Goal: Task Accomplishment & Management: Complete application form

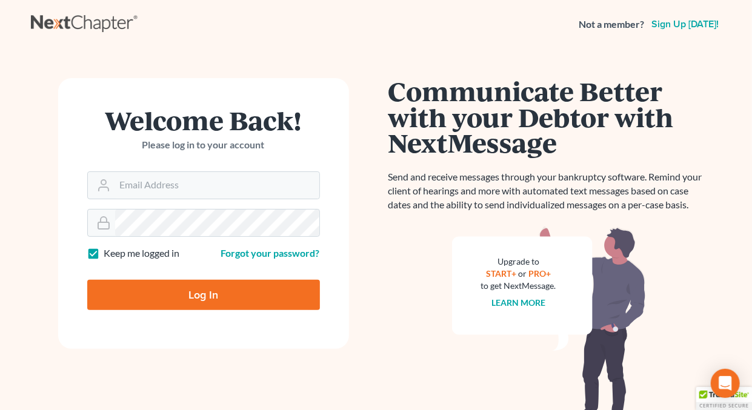
click at [104, 253] on label "Keep me logged in" at bounding box center [142, 254] width 76 height 14
click at [109, 253] on input "Keep me logged in" at bounding box center [113, 251] width 8 height 8
checkbox input "false"
click at [153, 191] on input "Email Address" at bounding box center [217, 185] width 204 height 27
type input "[EMAIL_ADDRESS][DOMAIN_NAME]"
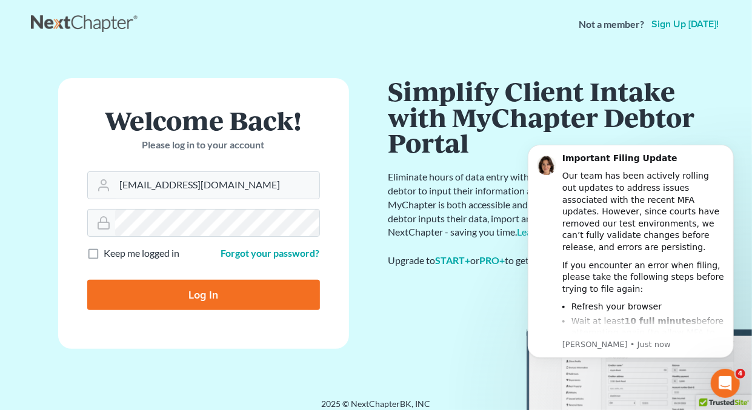
click at [187, 293] on input "Log In" at bounding box center [203, 295] width 233 height 30
type input "Thinking..."
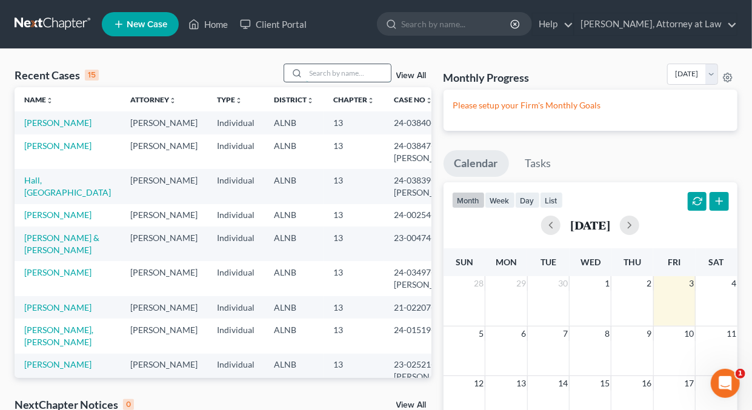
click at [348, 71] on input "search" at bounding box center [348, 73] width 85 height 18
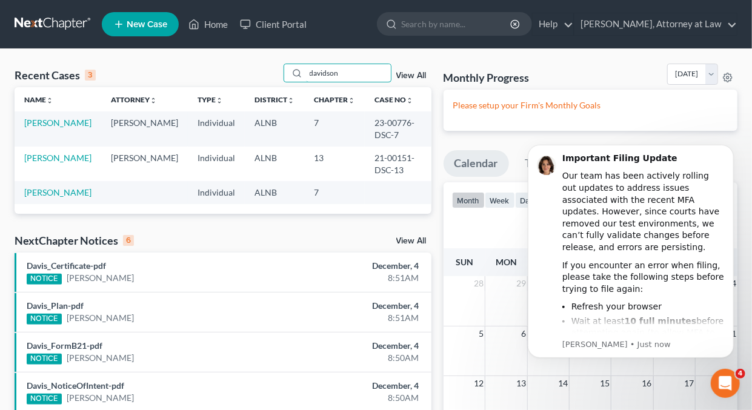
type input "davidson"
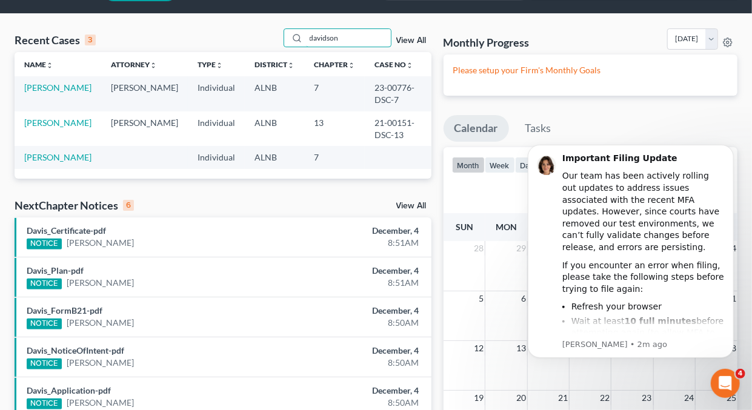
scroll to position [36, 0]
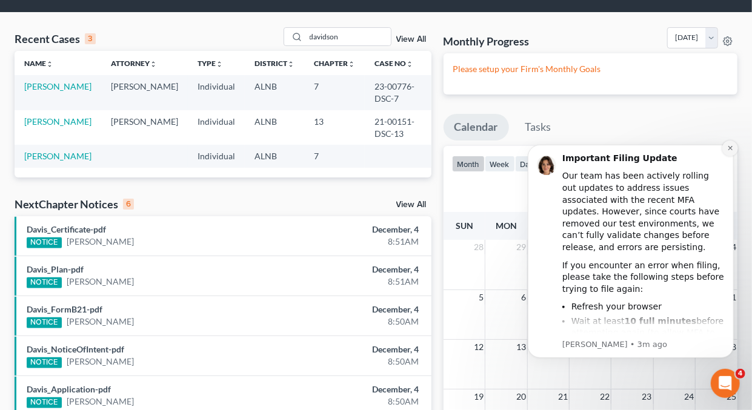
click at [730, 146] on icon "Dismiss notification" at bounding box center [730, 147] width 7 height 7
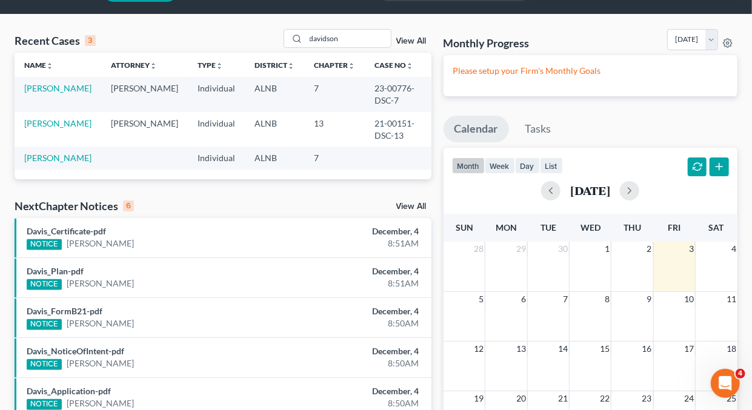
scroll to position [0, 0]
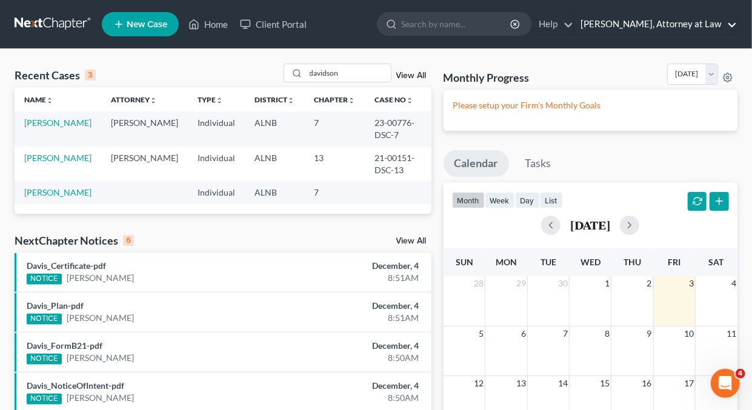
click at [732, 23] on link "[PERSON_NAME], Attorney at Law" at bounding box center [655, 24] width 162 height 22
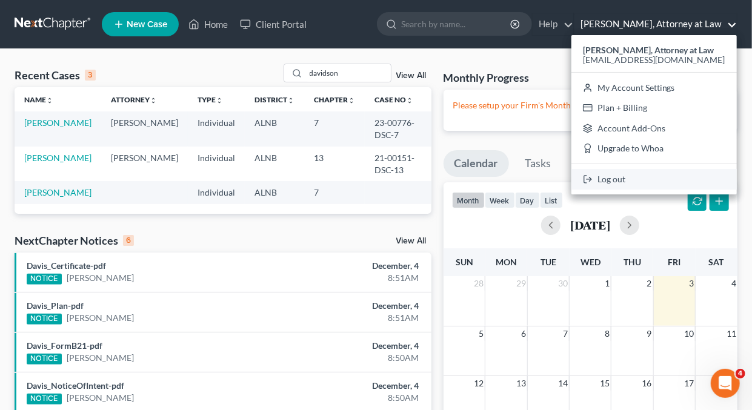
click at [627, 182] on link "Log out" at bounding box center [653, 179] width 165 height 21
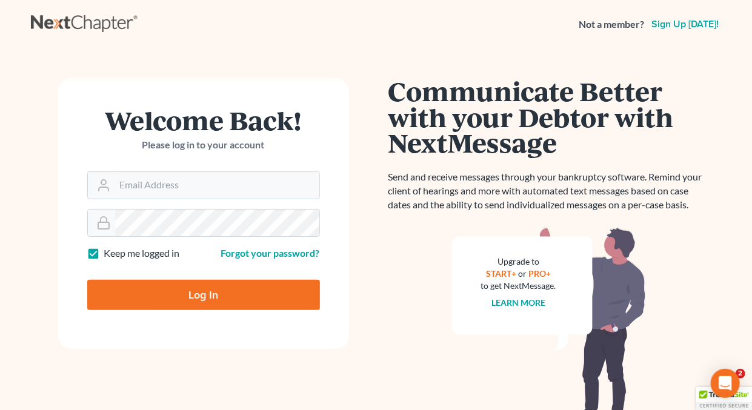
click at [104, 250] on label "Keep me logged in" at bounding box center [142, 254] width 76 height 14
click at [109, 250] on input "Keep me logged in" at bounding box center [113, 251] width 8 height 8
checkbox input "false"
click at [167, 183] on input "Email Address" at bounding box center [217, 185] width 204 height 27
type input "holderesq_jh@bellsouth.net"
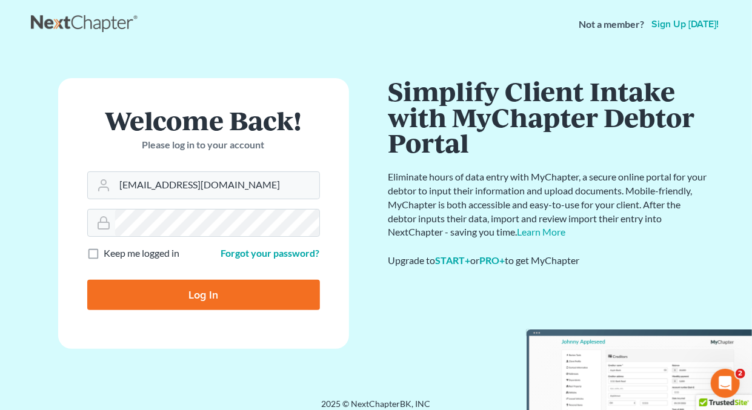
click at [203, 295] on input "Log In" at bounding box center [203, 295] width 233 height 30
type input "Thinking..."
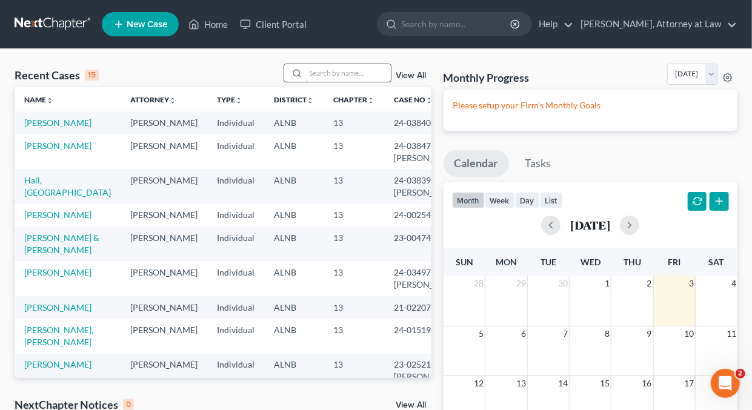
click at [339, 70] on input "search" at bounding box center [348, 73] width 85 height 18
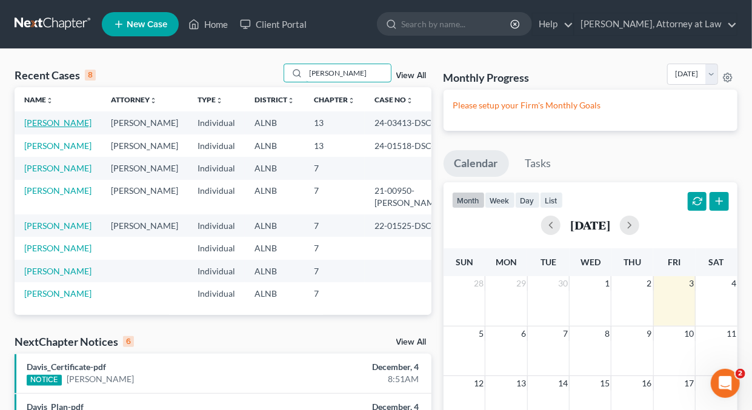
type input "[PERSON_NAME]"
click at [49, 121] on link "Hicks, Jannell" at bounding box center [57, 123] width 67 height 10
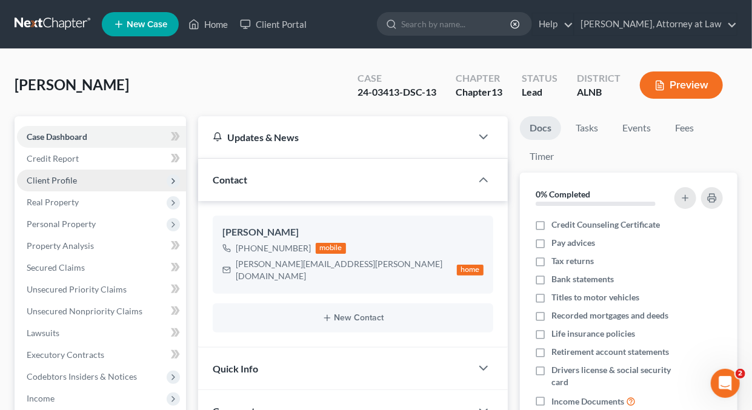
click at [45, 178] on span "Client Profile" at bounding box center [52, 180] width 50 height 10
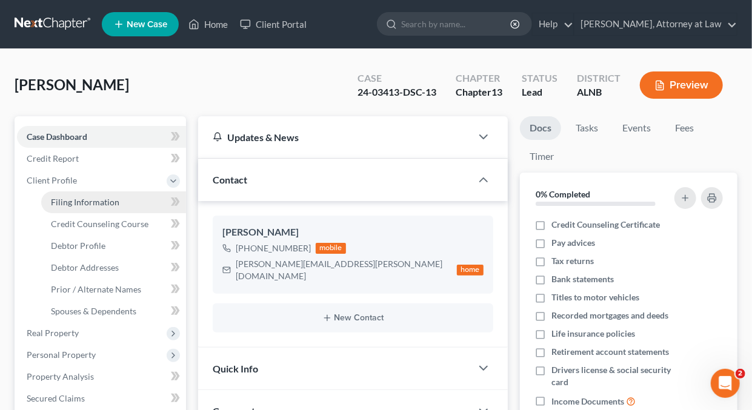
click at [85, 199] on span "Filing Information" at bounding box center [85, 202] width 68 height 10
select select "1"
select select "0"
select select "3"
select select "0"
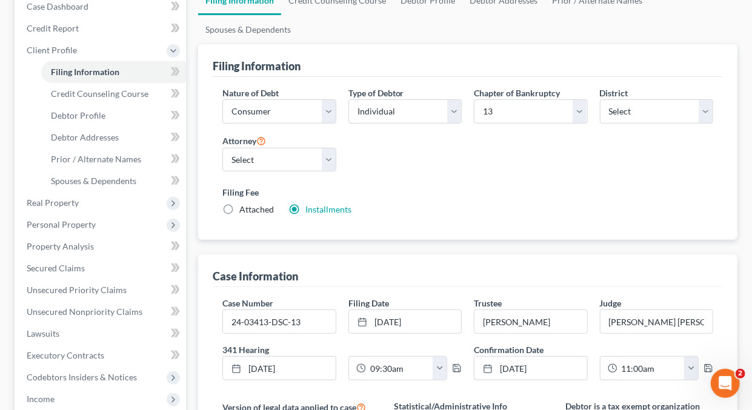
scroll to position [128, 0]
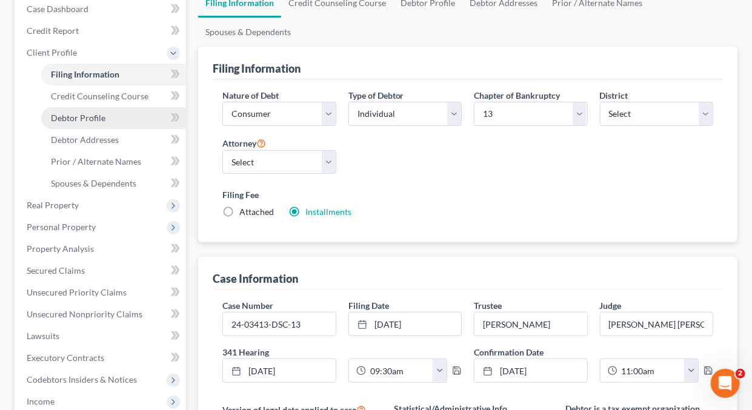
click at [70, 116] on span "Debtor Profile" at bounding box center [78, 118] width 55 height 10
select select "0"
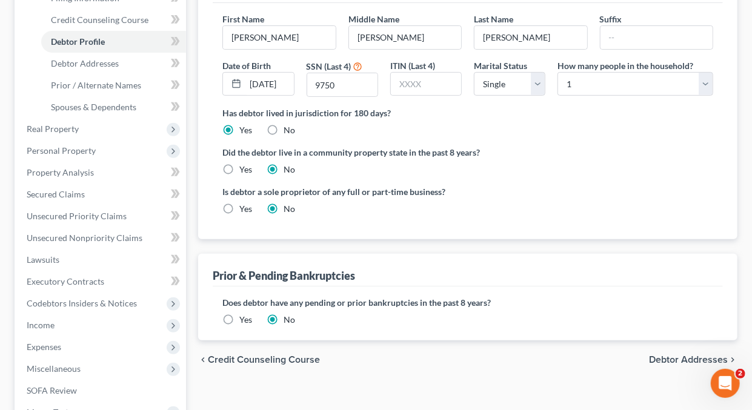
scroll to position [215, 0]
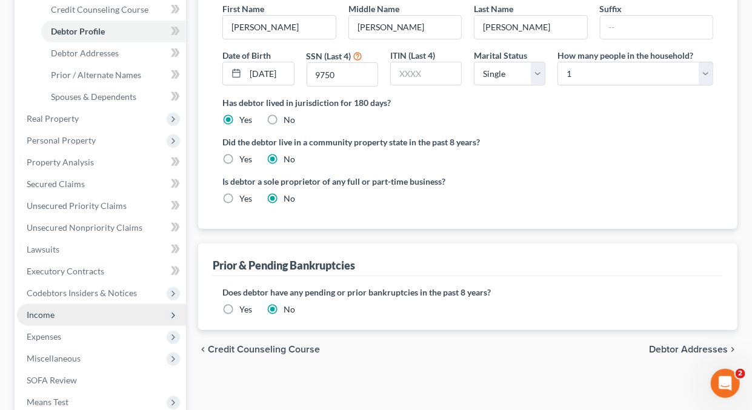
click at [42, 314] on span "Income" at bounding box center [41, 315] width 28 height 10
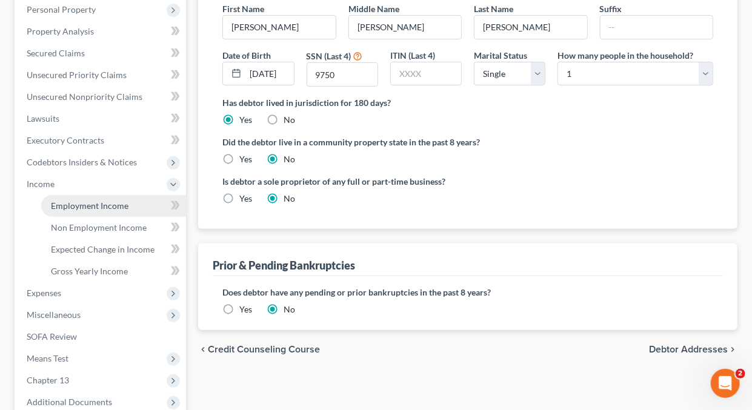
click at [87, 205] on span "Employment Income" at bounding box center [90, 206] width 78 height 10
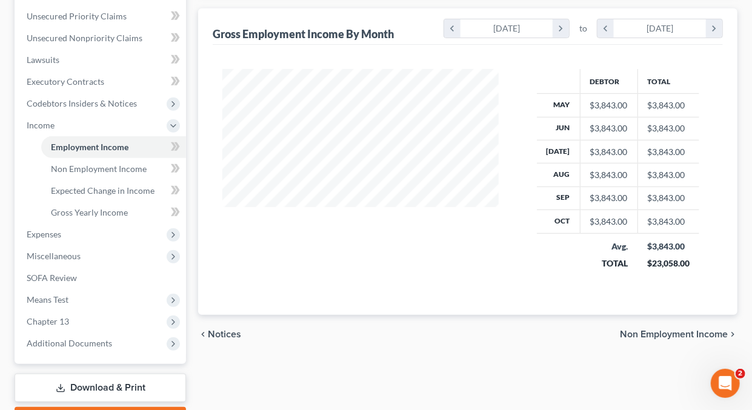
scroll to position [282, 0]
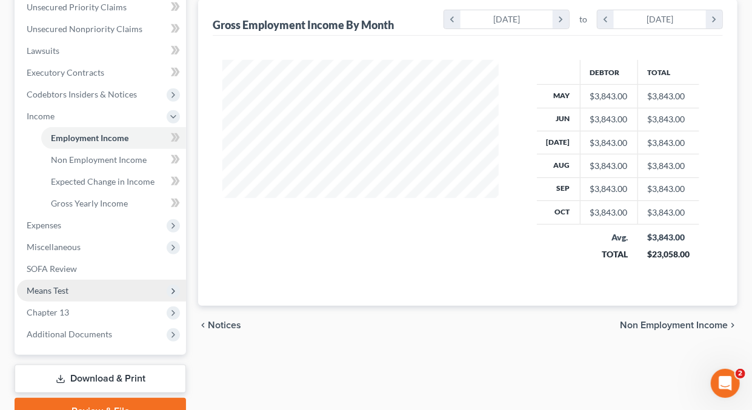
click at [62, 288] on span "Means Test" at bounding box center [48, 290] width 42 height 10
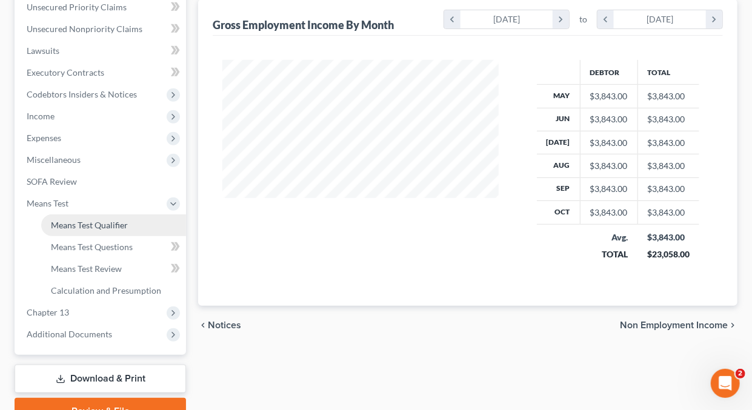
click at [75, 224] on span "Means Test Qualifier" at bounding box center [89, 225] width 77 height 10
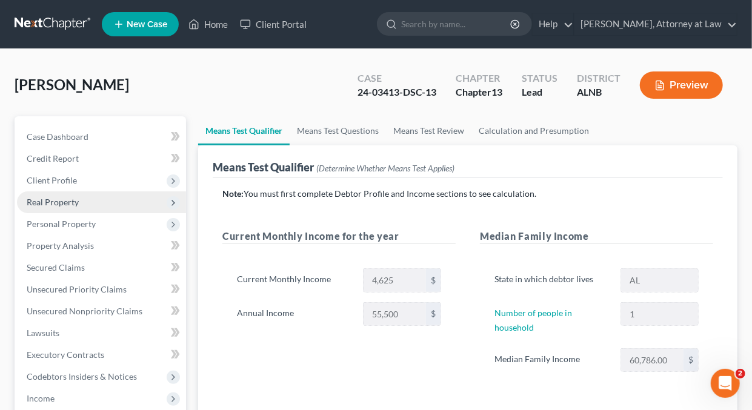
click at [54, 204] on span "Real Property" at bounding box center [53, 202] width 52 height 10
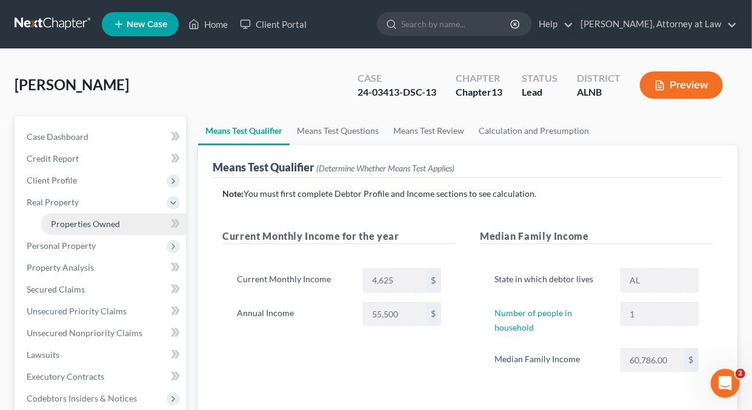
click at [84, 225] on span "Properties Owned" at bounding box center [85, 224] width 69 height 10
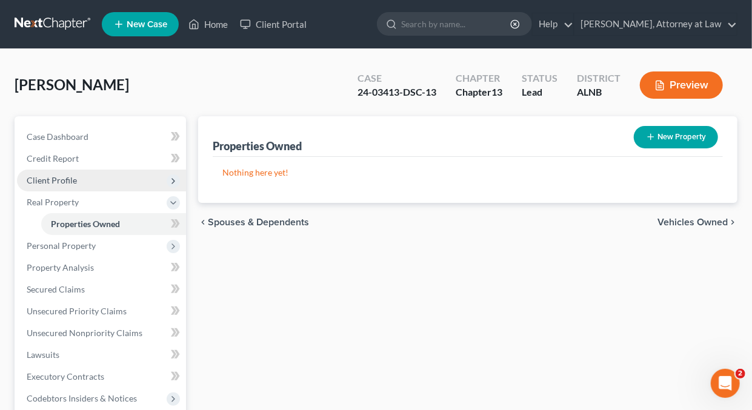
click at [48, 182] on span "Client Profile" at bounding box center [52, 180] width 50 height 10
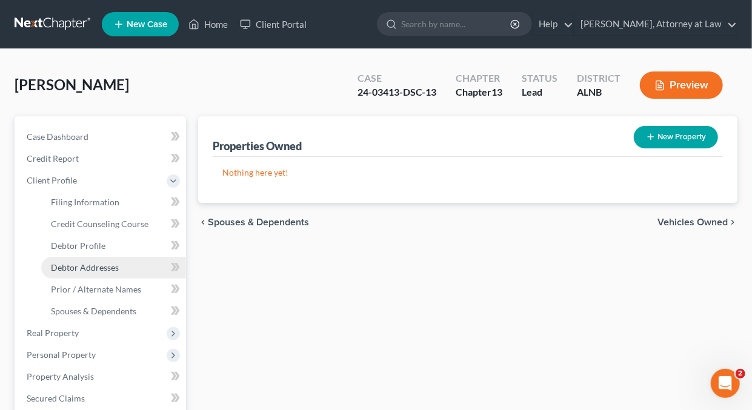
click at [92, 267] on span "Debtor Addresses" at bounding box center [85, 267] width 68 height 10
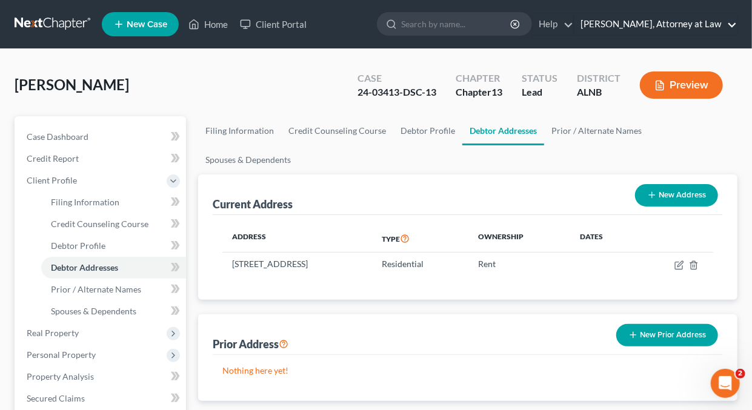
click at [734, 23] on link "Daisy M. Holder, Attorney at Law" at bounding box center [655, 24] width 162 height 22
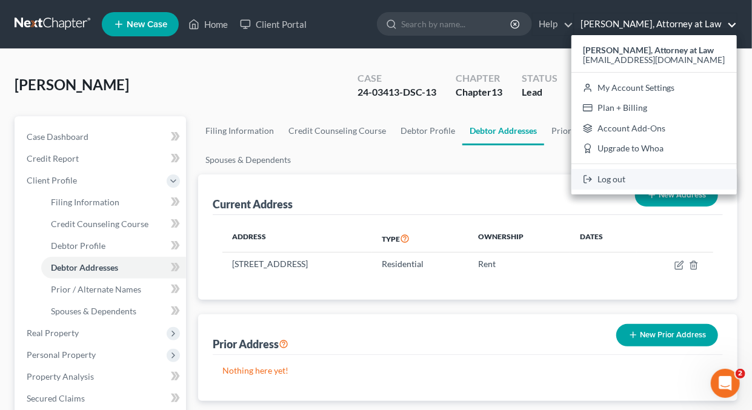
click at [630, 181] on link "Log out" at bounding box center [653, 179] width 165 height 21
